Goal: Navigation & Orientation: Find specific page/section

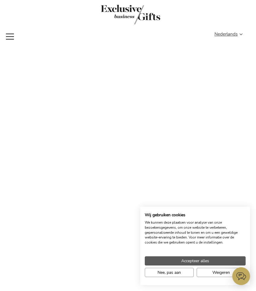
type input "administrator"
click at [204, 261] on span "Accepteer alles" at bounding box center [195, 261] width 28 height 6
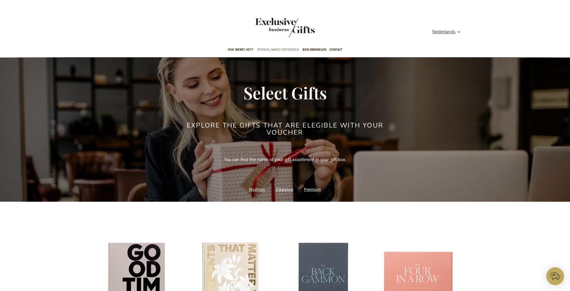
type input "administrator"
click at [269, 50] on span "Cadeaus ontdekken" at bounding box center [278, 50] width 42 height 14
type input "administrator"
click at [334, 50] on span "Contact" at bounding box center [335, 50] width 13 height 14
type input "administrator"
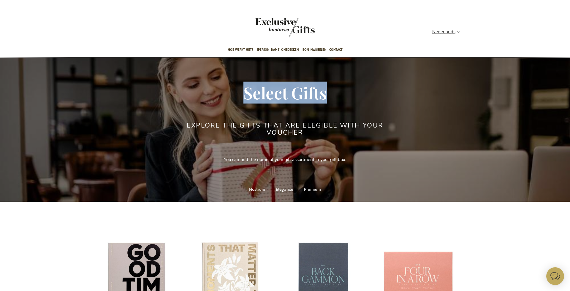
drag, startPoint x: 245, startPoint y: 94, endPoint x: 328, endPoint y: 91, distance: 83.5
click at [328, 91] on h1 "Select Gifts" at bounding box center [285, 93] width 368 height 18
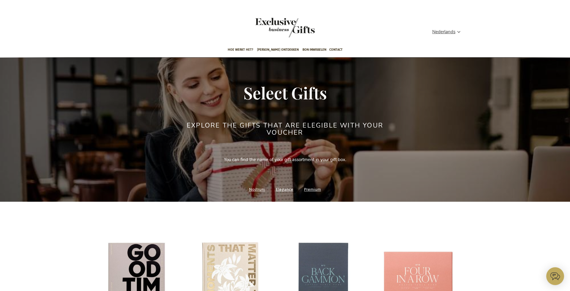
click at [215, 10] on header "Winkelwagen Winkelwagen Sluiten U heeft geen product(en) in uw winkelwagen. Ga …" at bounding box center [285, 21] width 570 height 43
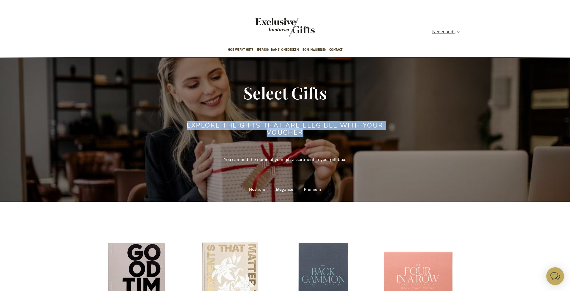
drag, startPoint x: 188, startPoint y: 125, endPoint x: 308, endPoint y: 131, distance: 120.7
click at [308, 131] on h2 "Explore the gifts that are elegible with your voucher" at bounding box center [285, 129] width 223 height 14
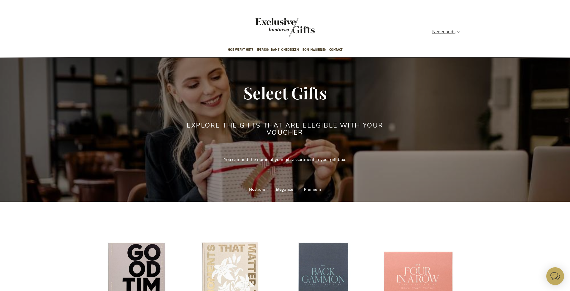
click at [225, 5] on header "Winkelwagen Winkelwagen Sluiten U heeft geen product(en) in uw winkelwagen. Ga …" at bounding box center [285, 21] width 570 height 43
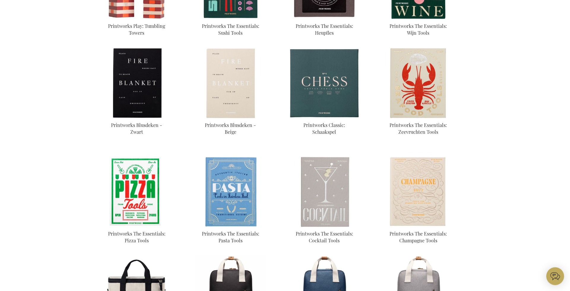
scroll to position [413, 0]
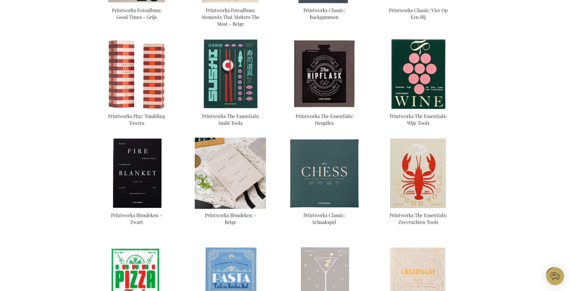
scroll to position [264, 0]
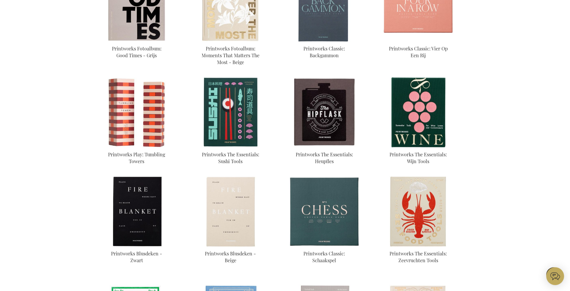
scroll to position [276, 0]
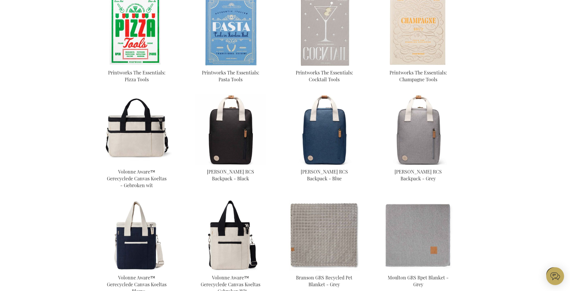
scroll to position [135, 0]
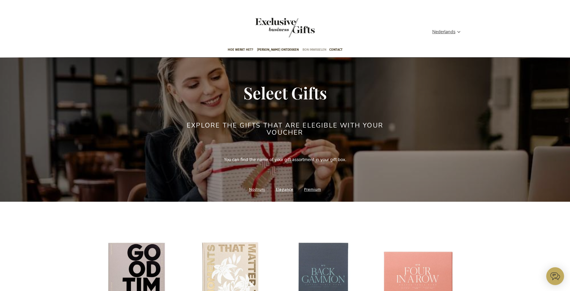
click at [303, 51] on span "Bon inwisselen" at bounding box center [315, 50] width 24 height 14
